Goal: Task Accomplishment & Management: Manage account settings

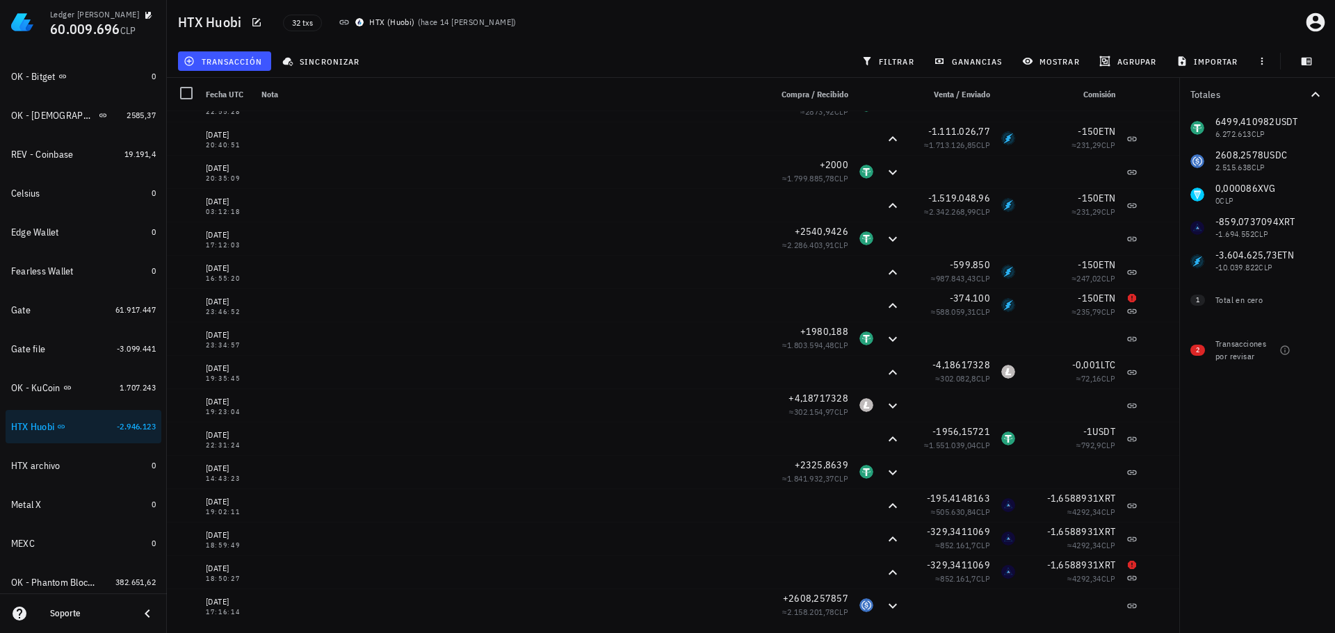
scroll to position [557, 0]
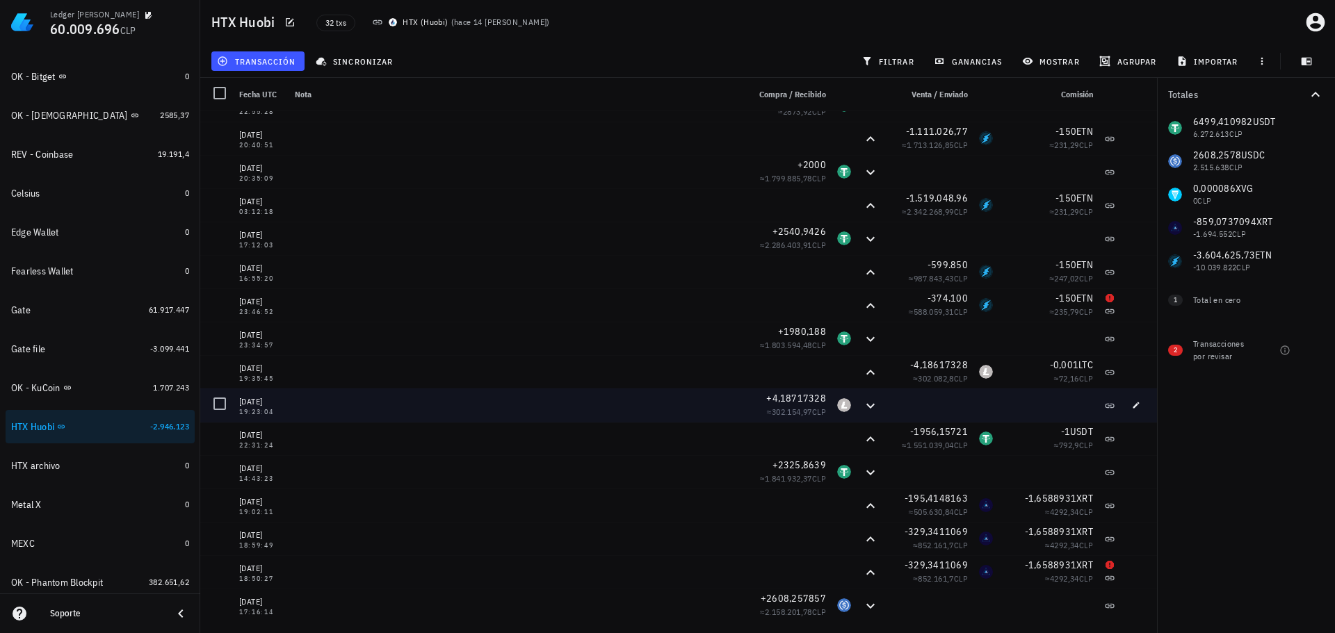
click at [285, 403] on div "[DATE] 19:23:04" at bounding box center [262, 405] width 56 height 33
drag, startPoint x: 276, startPoint y: 397, endPoint x: 236, endPoint y: 401, distance: 39.8
click at [236, 401] on div "[DATE] 19:23:04" at bounding box center [262, 405] width 56 height 33
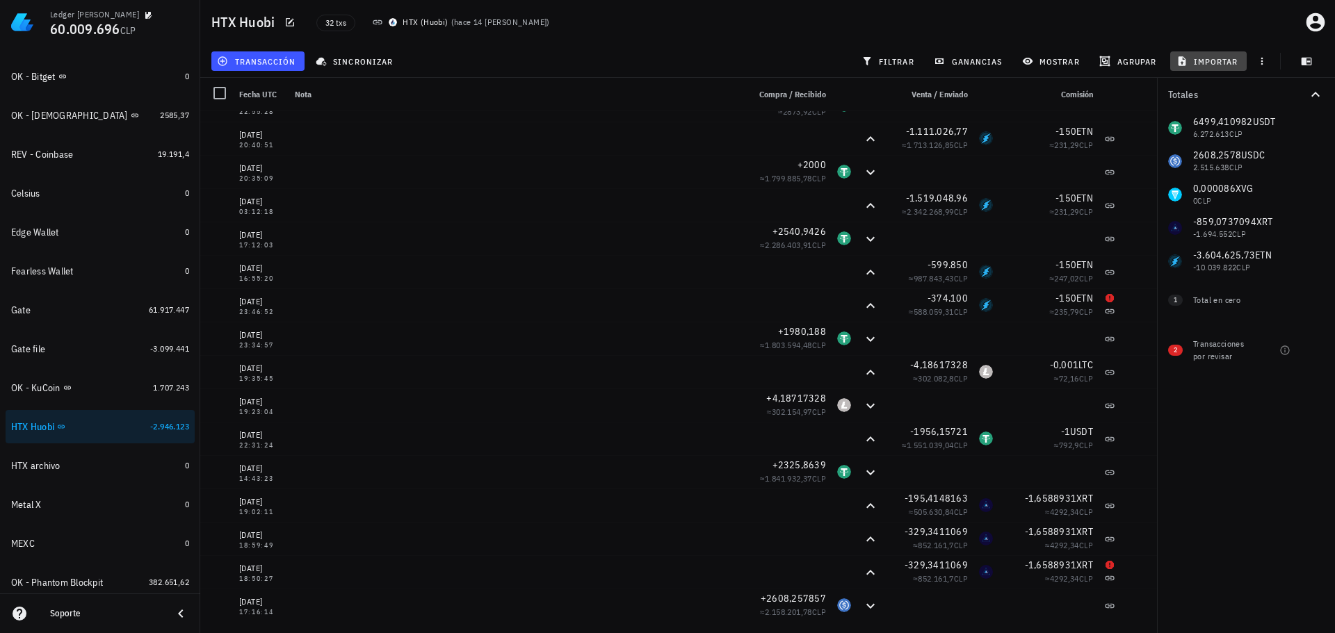
click at [1198, 56] on span "importar" at bounding box center [1208, 61] width 59 height 11
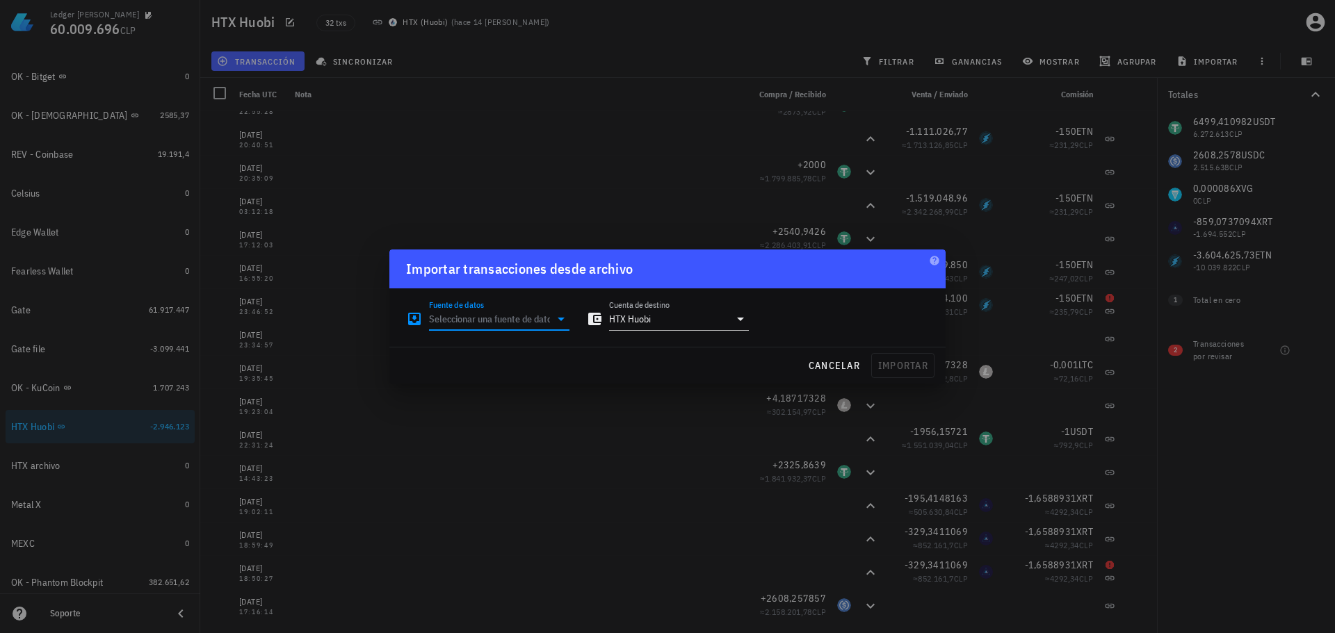
click at [542, 315] on input "Fuente de datos" at bounding box center [489, 319] width 121 height 22
click at [548, 476] on div "Archivo Excel/CSV" at bounding box center [560, 476] width 185 height 13
type input "Archivo Excel/CSV"
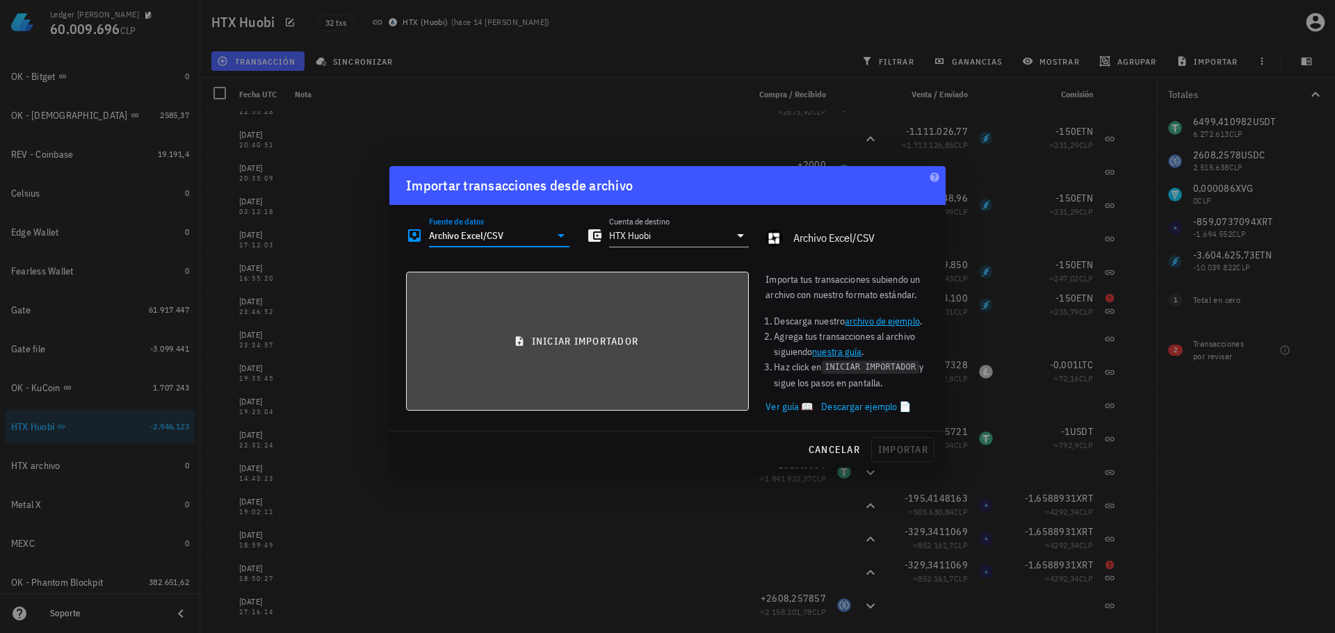
click at [610, 370] on button "iniciar importador" at bounding box center [577, 341] width 343 height 139
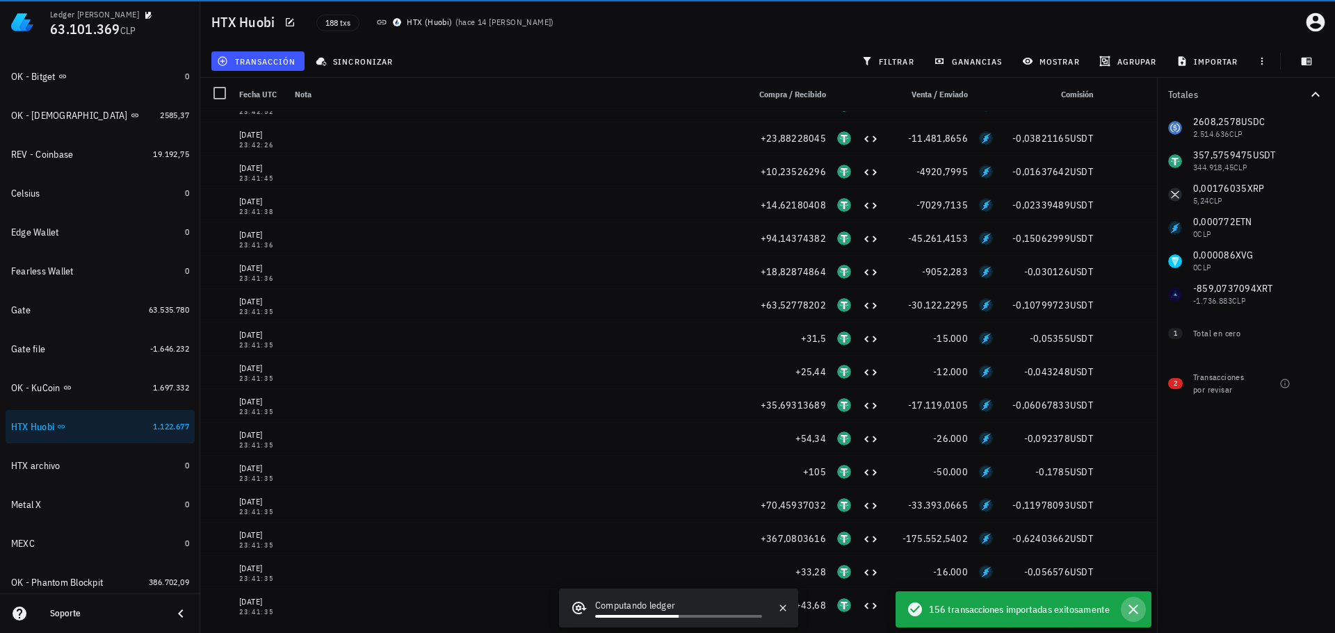
click at [1133, 608] on icon "button" at bounding box center [1133, 609] width 17 height 17
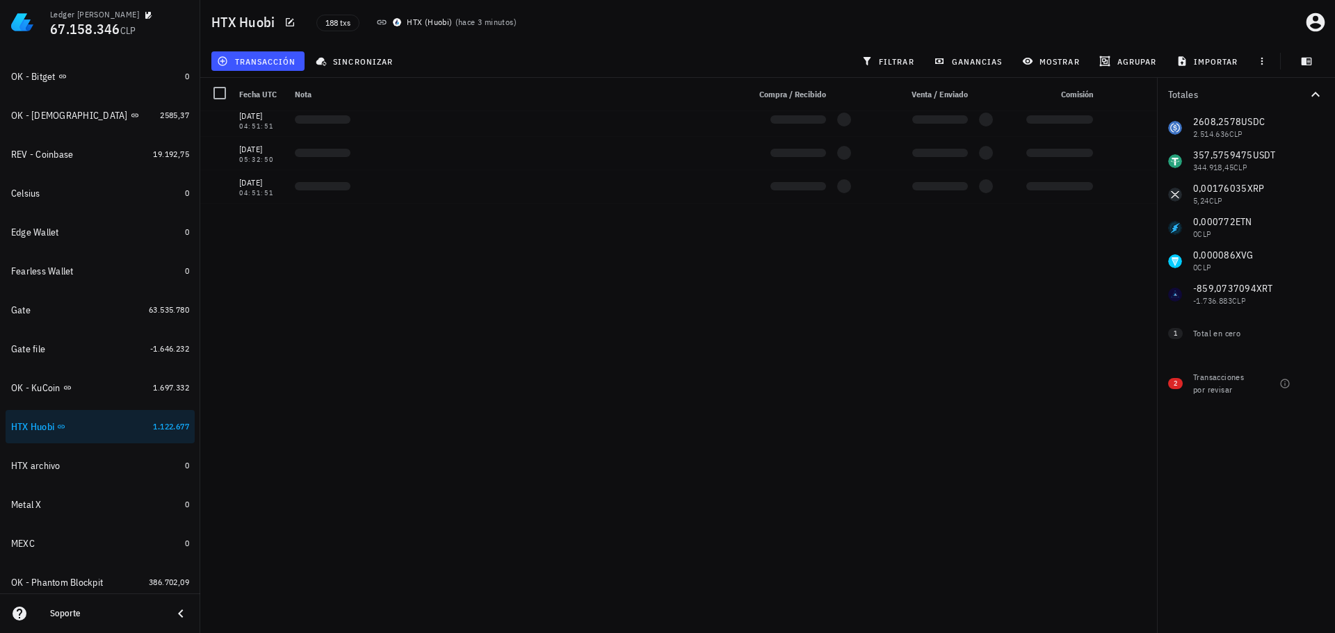
scroll to position [0, 0]
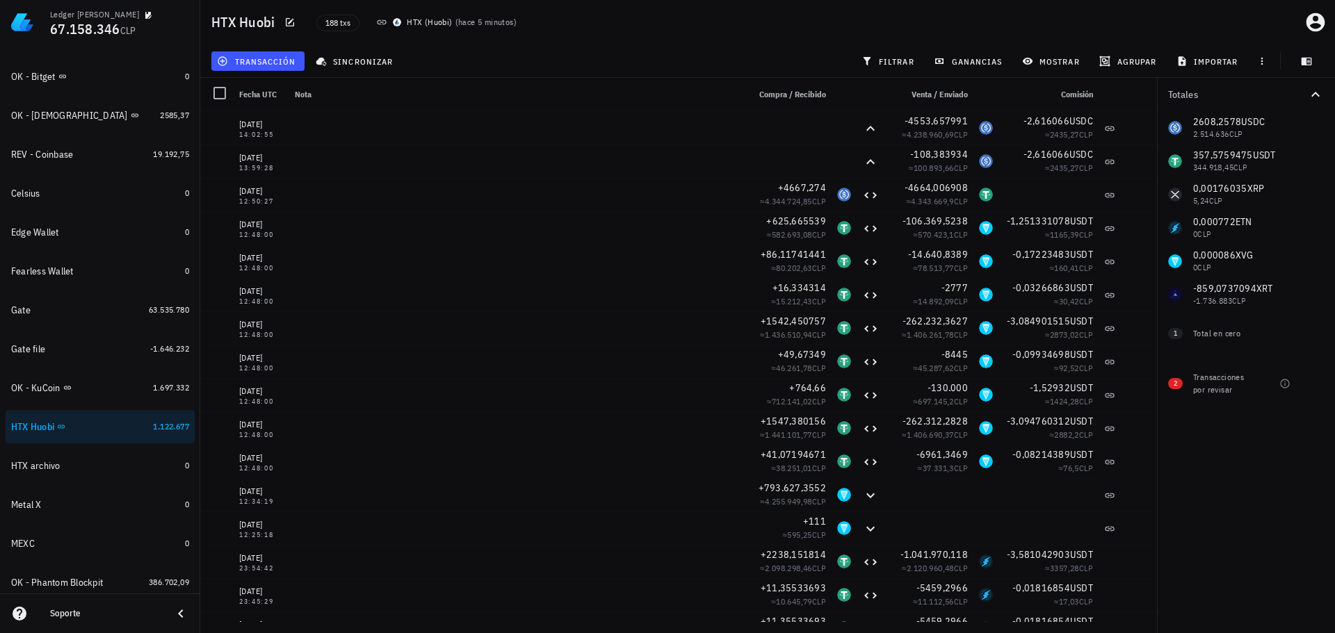
click at [1193, 506] on div "Totales 2608,2578 USDC 2.514.636 CLP 357,5759475 USDT 344.918,45 CLP 0,00176035…" at bounding box center [1246, 356] width 178 height 556
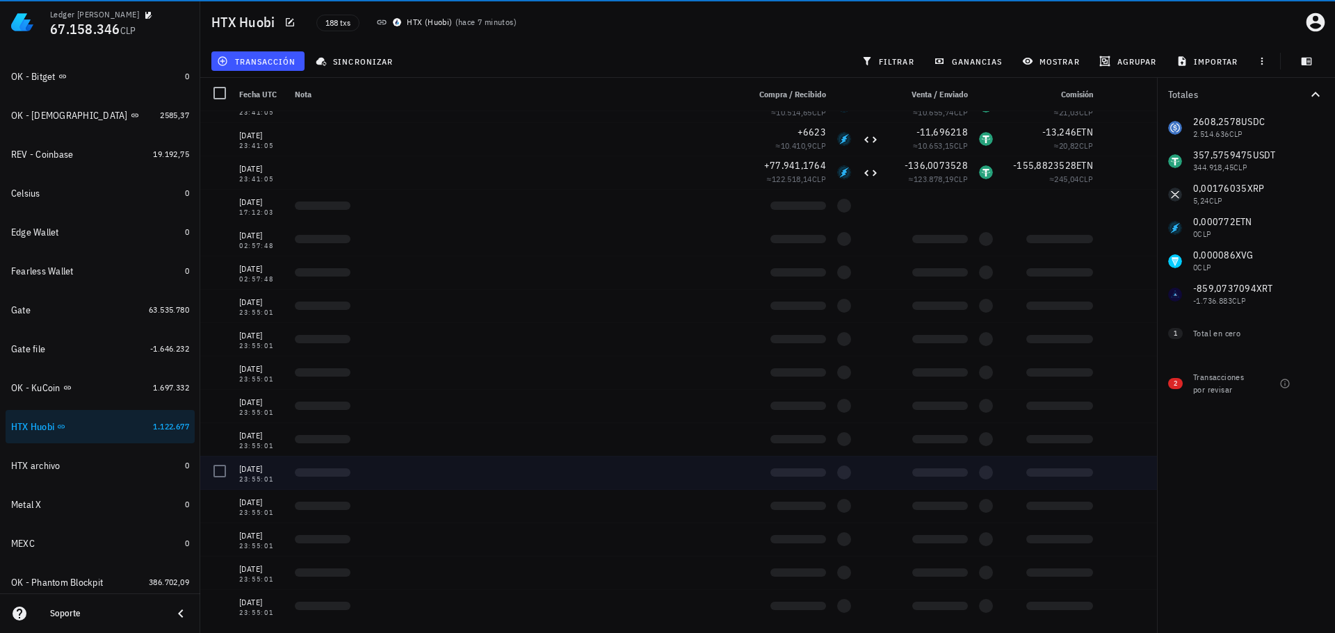
scroll to position [5764, 0]
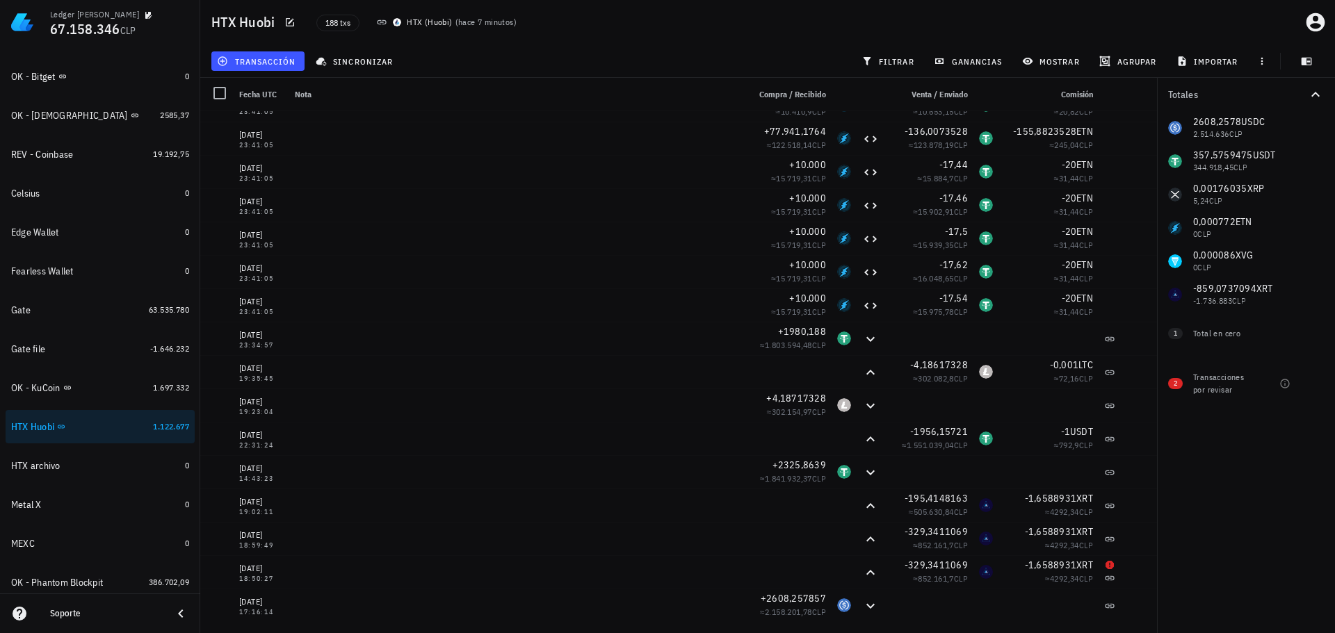
click at [1243, 505] on div "Totales 2608,2578 USDC 2.514.636 CLP 357,5759475 USDT 344.918,45 CLP 0,00176035…" at bounding box center [1246, 356] width 178 height 556
click at [75, 430] on icon "button" at bounding box center [75, 427] width 8 height 8
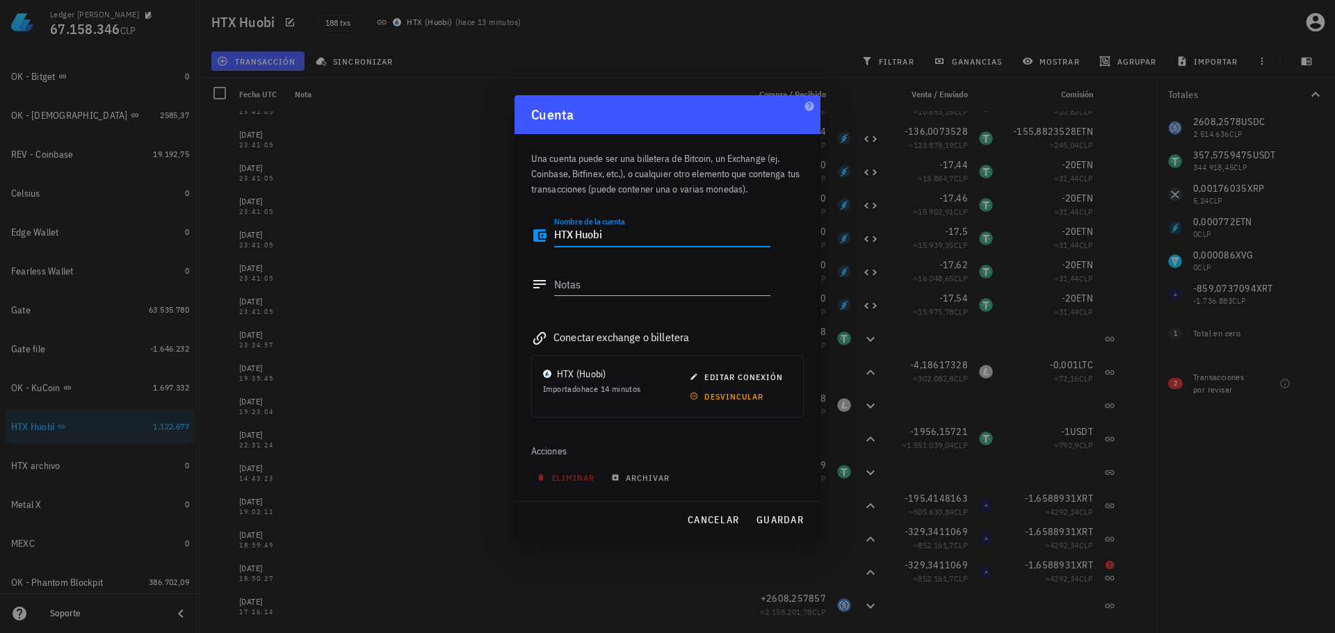
click at [556, 237] on textarea "HTX Huobi" at bounding box center [662, 236] width 216 height 22
type textarea "REV - HTX Huobi"
click at [603, 286] on textarea "Notas" at bounding box center [662, 284] width 216 height 22
type textarea "N"
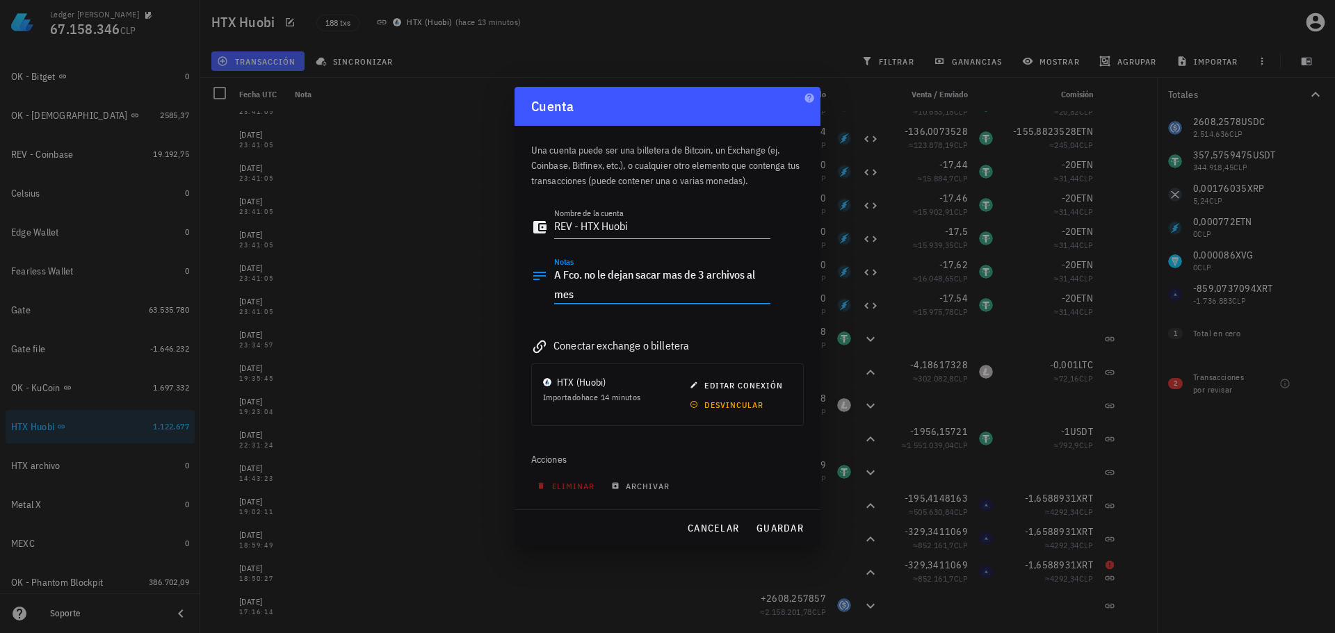
type textarea "A Fco. no le dejan sacar mas de 3 archivos al mes"
click at [685, 286] on textarea "A Fco. no le dejan sacar mas de 3 archivos al mes" at bounding box center [662, 284] width 216 height 39
click at [789, 528] on span "guardar" at bounding box center [780, 528] width 48 height 13
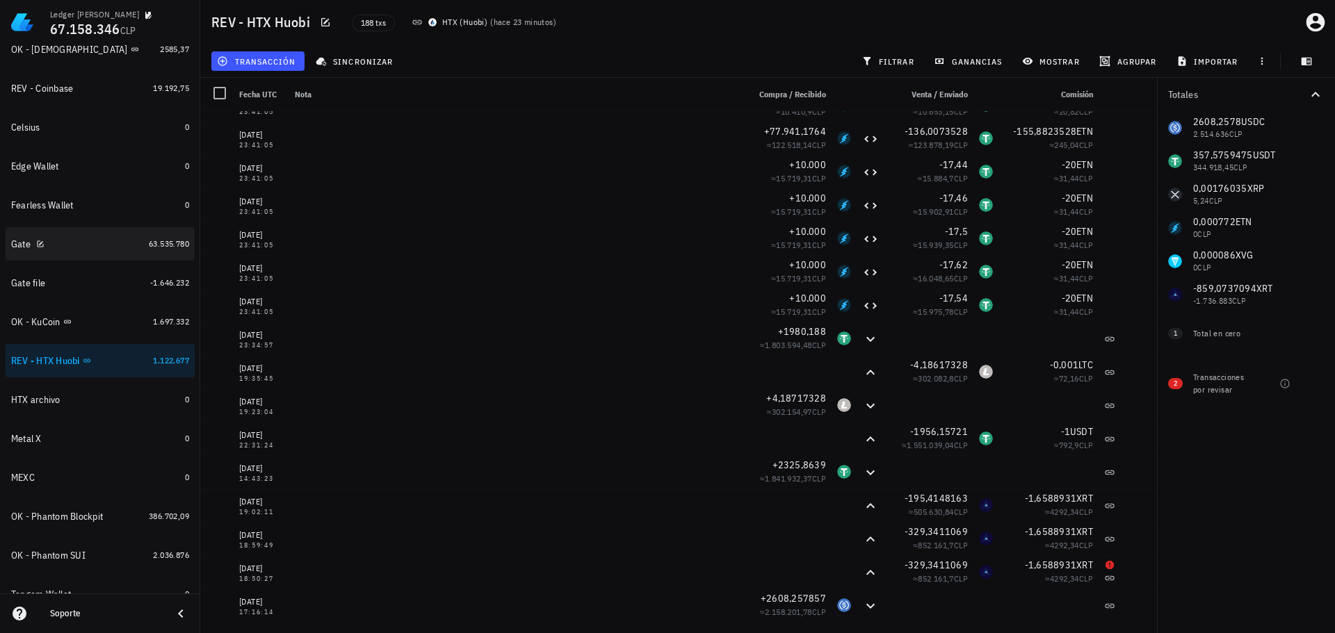
scroll to position [327, 0]
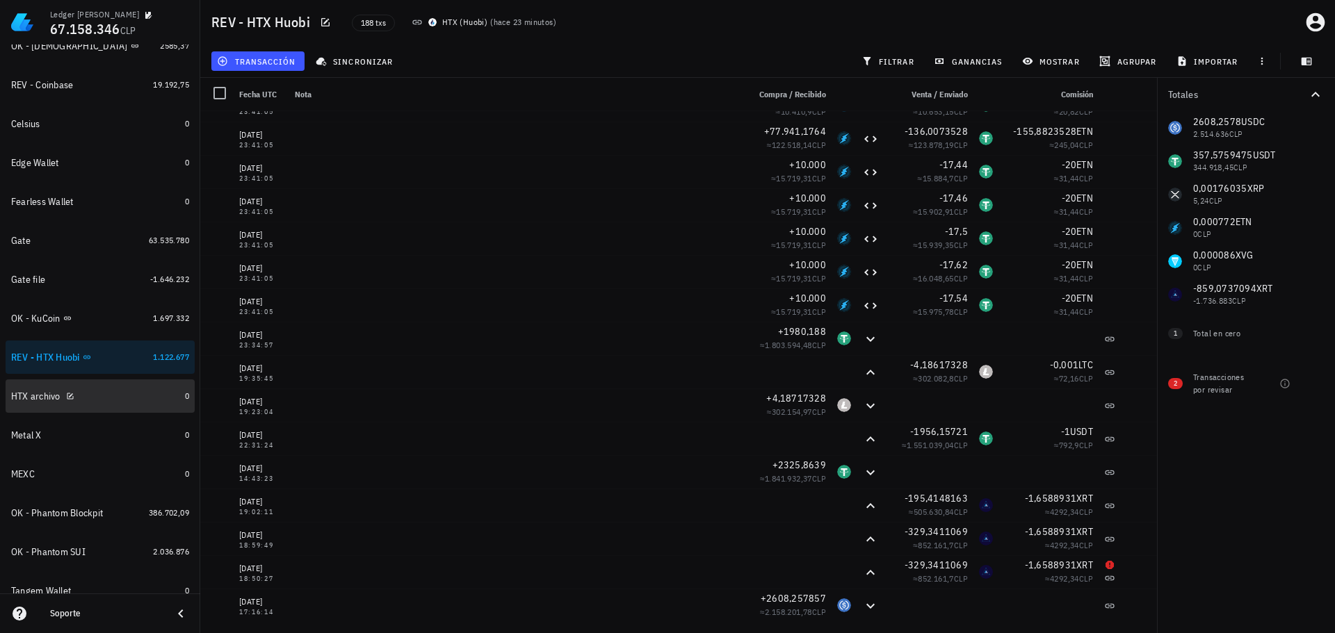
click at [90, 399] on div "HTX archivo" at bounding box center [95, 396] width 168 height 13
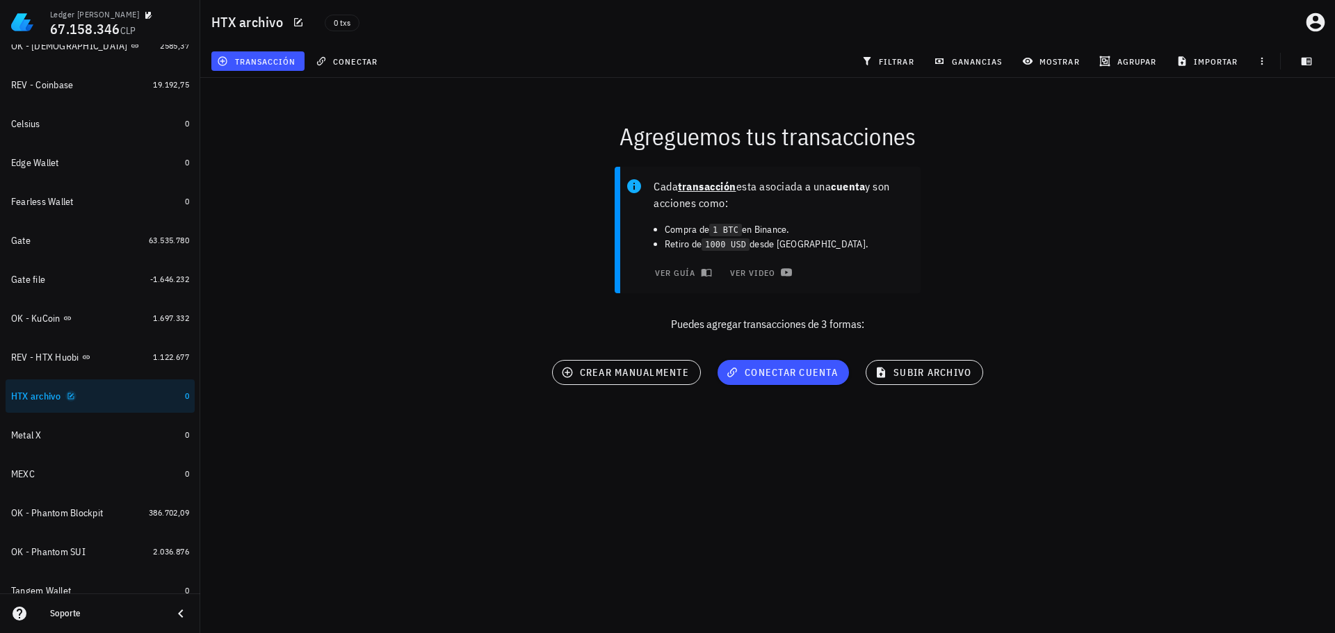
click at [73, 396] on icon "button" at bounding box center [71, 396] width 8 height 8
type textarea "HTX archivo"
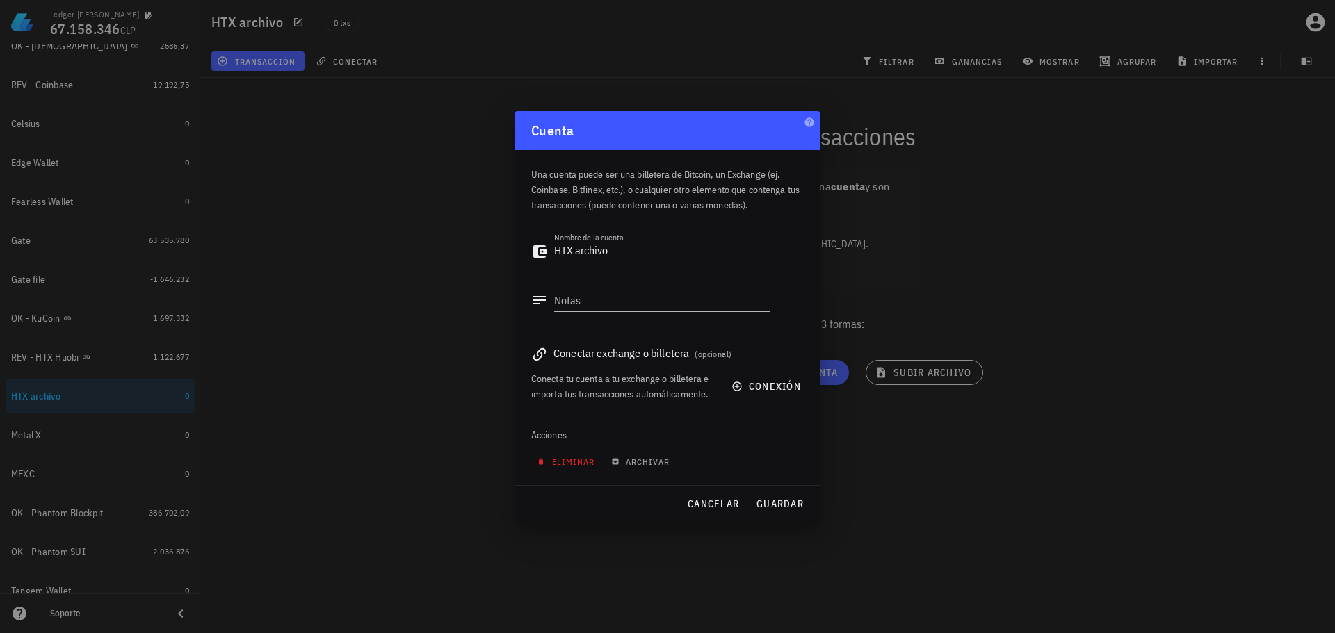
click at [573, 459] on span "eliminar" at bounding box center [567, 462] width 55 height 10
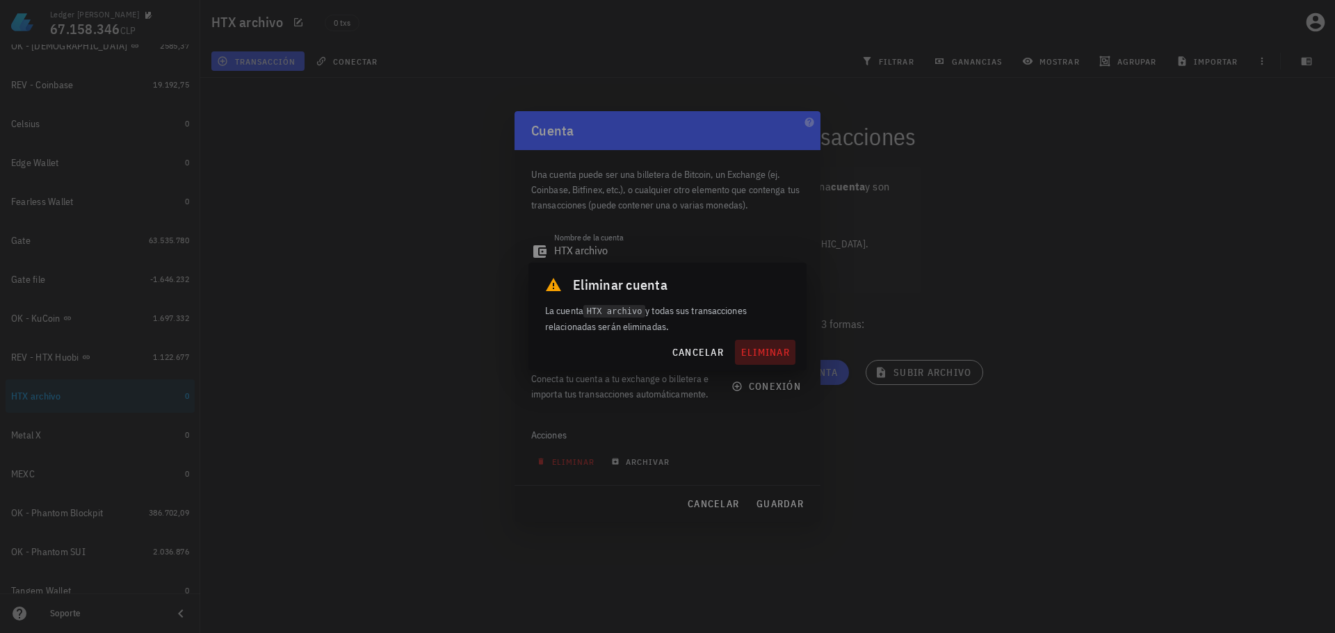
click at [740, 355] on button "eliminar" at bounding box center [765, 352] width 60 height 25
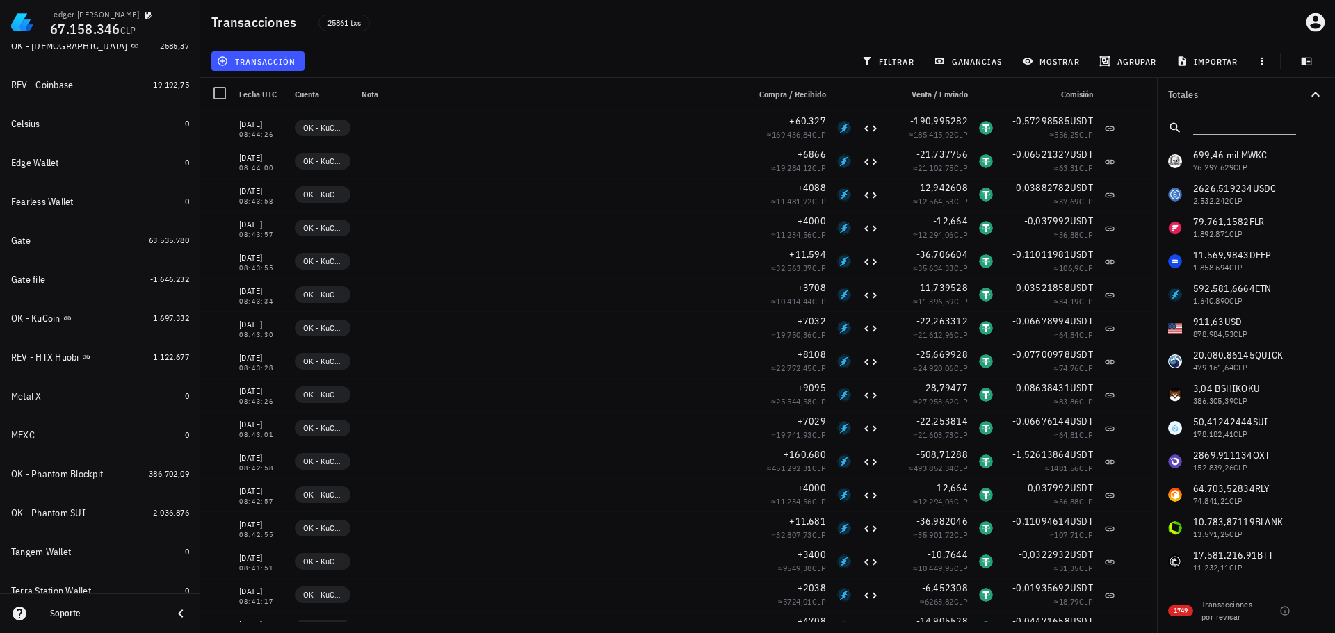
click at [707, 67] on div "transacción filtrar ganancias mostrar [GEOGRAPHIC_DATA] importar" at bounding box center [768, 61] width 1118 height 33
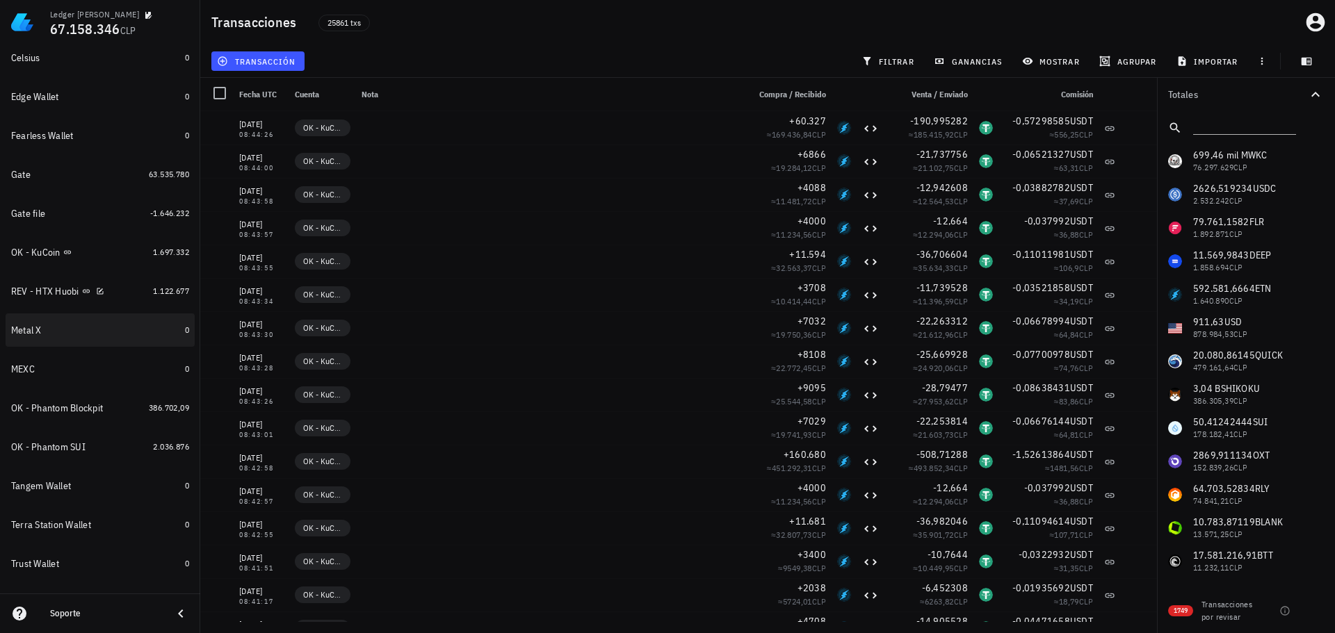
scroll to position [396, 0]
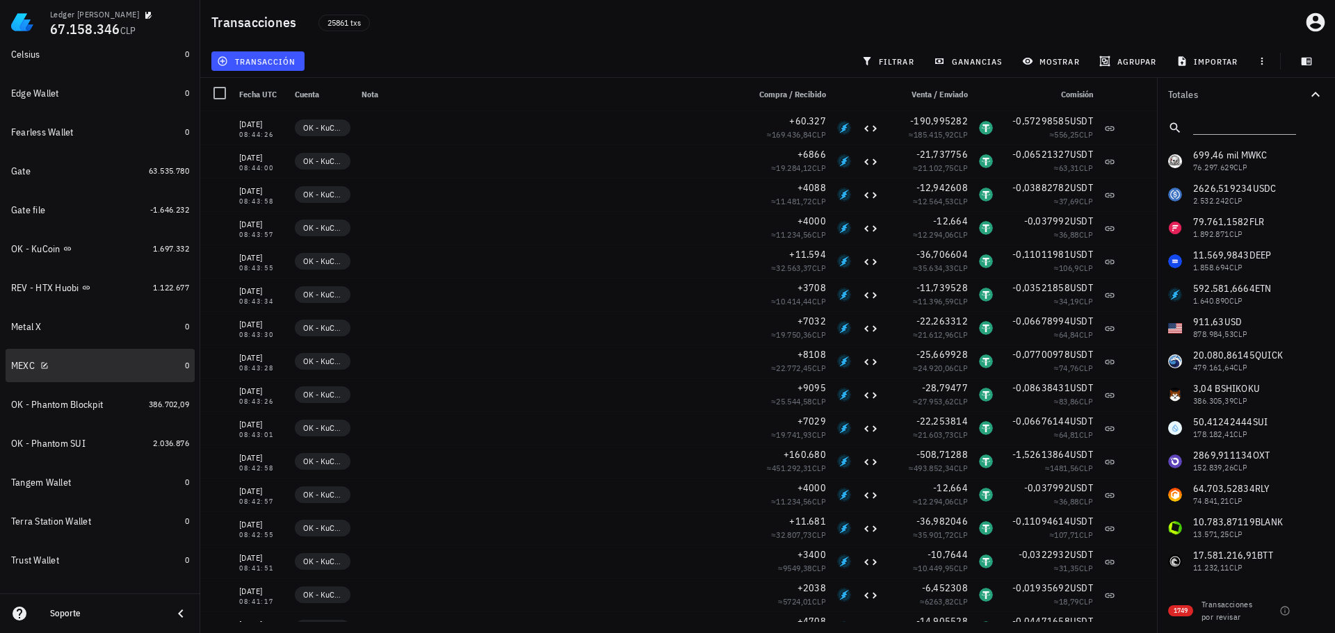
click at [79, 366] on div "MEXC" at bounding box center [95, 365] width 168 height 13
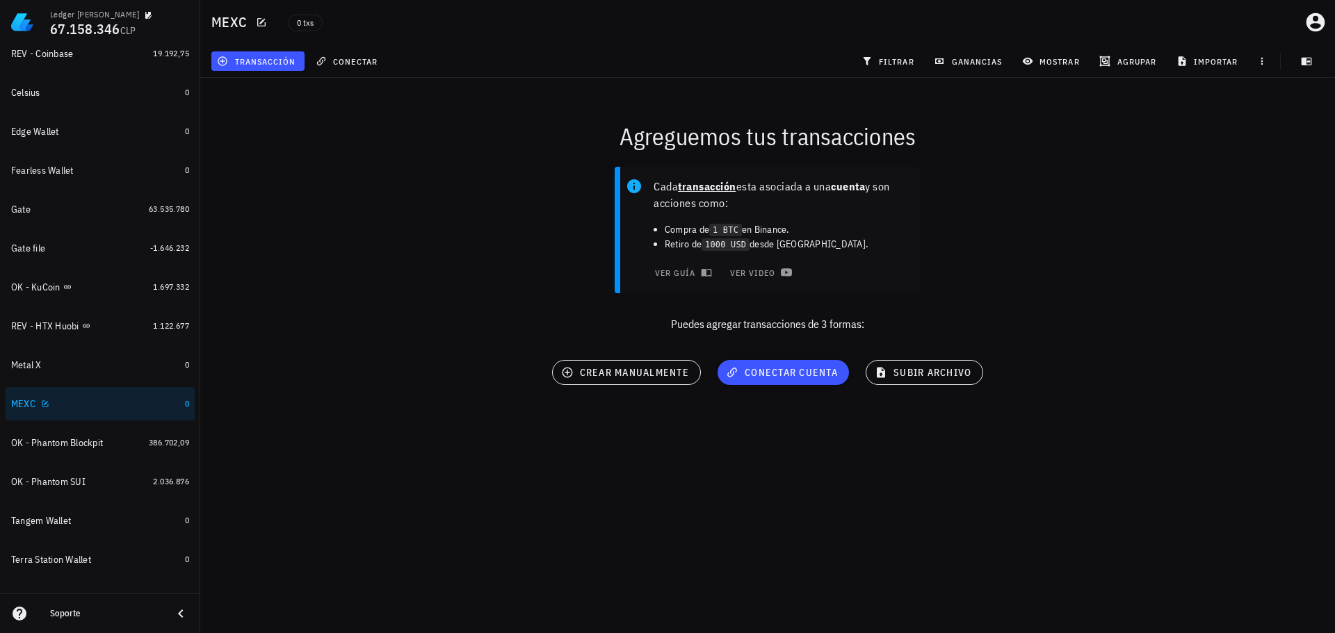
scroll to position [357, 0]
click at [127, 407] on div "MEXC" at bounding box center [95, 404] width 168 height 13
click at [351, 210] on div "Cada transacción esta asociada a una cuenta y son acciones como: Compra de 1 BT…" at bounding box center [768, 255] width 1152 height 193
click at [362, 202] on div "Cada transacción esta asociada a una cuenta y son acciones como: Compra de 1 BT…" at bounding box center [768, 255] width 1152 height 193
